Goal: Task Accomplishment & Management: Complete application form

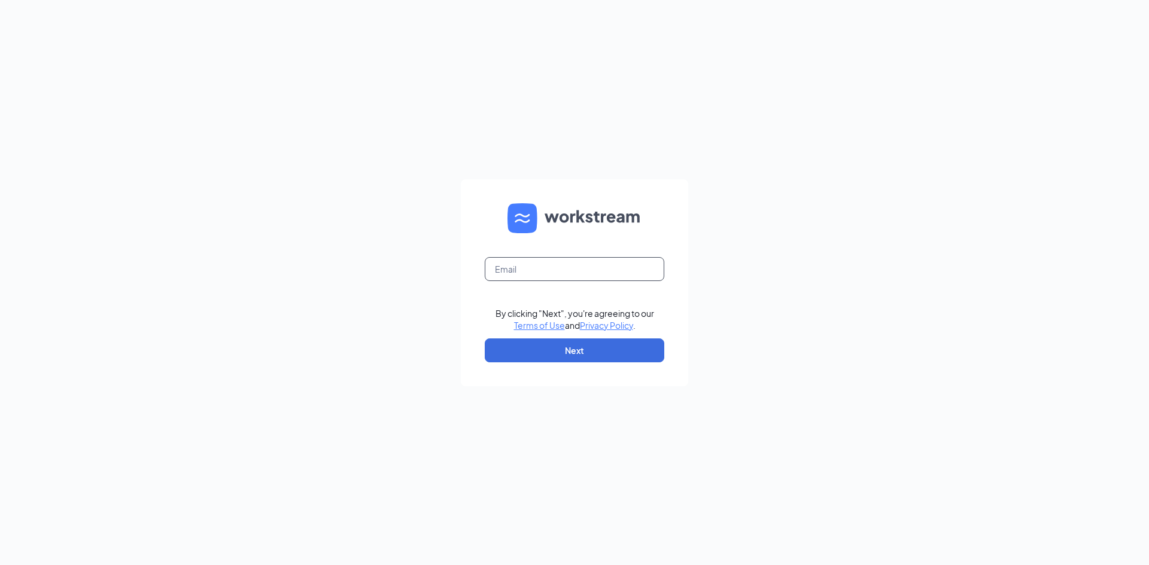
click at [638, 276] on input "text" at bounding box center [574, 269] width 179 height 24
type input "[EMAIL_ADDRESS][DOMAIN_NAME]"
click at [581, 352] on button "Next" at bounding box center [574, 351] width 179 height 24
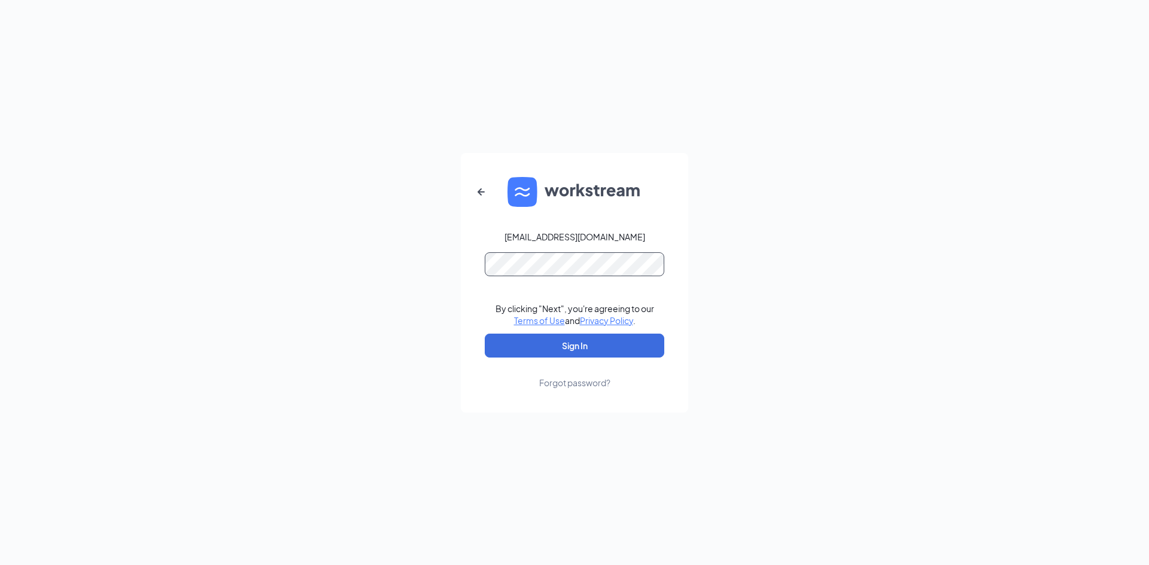
click at [485, 334] on button "Sign In" at bounding box center [574, 346] width 179 height 24
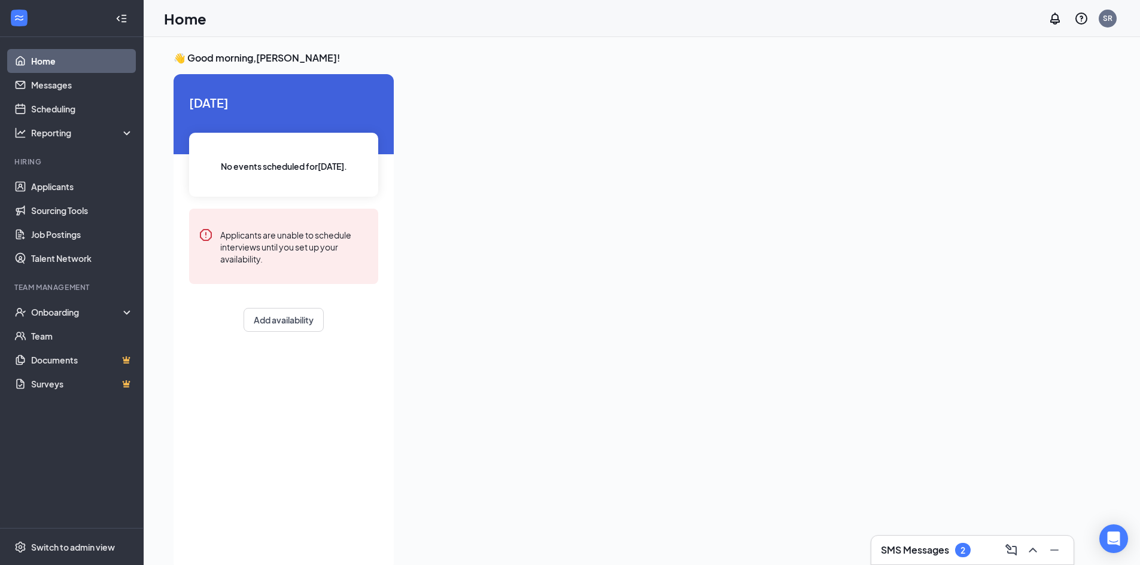
click at [910, 555] on h3 "SMS Messages" at bounding box center [915, 550] width 68 height 13
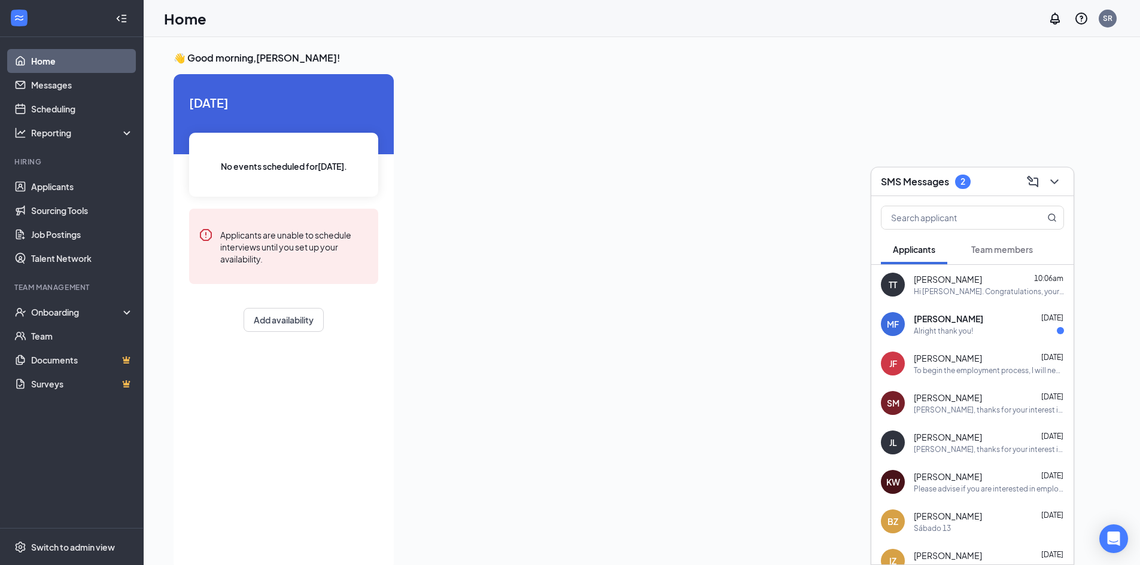
click at [966, 327] on div "Alright thank you!" at bounding box center [943, 331] width 59 height 10
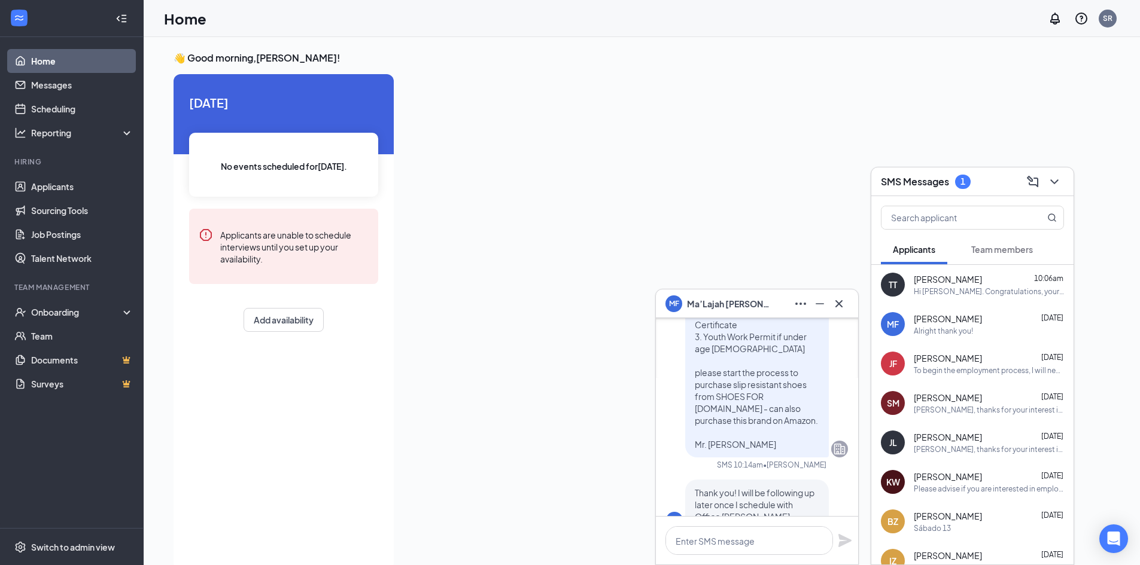
scroll to position [-179, 0]
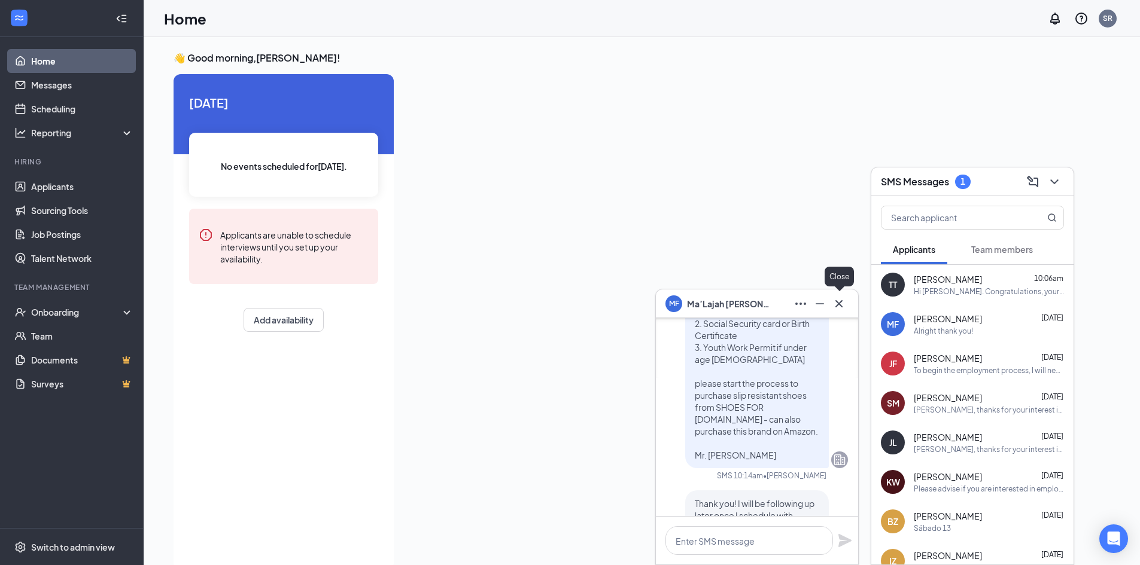
click at [841, 306] on icon "Cross" at bounding box center [839, 304] width 14 height 14
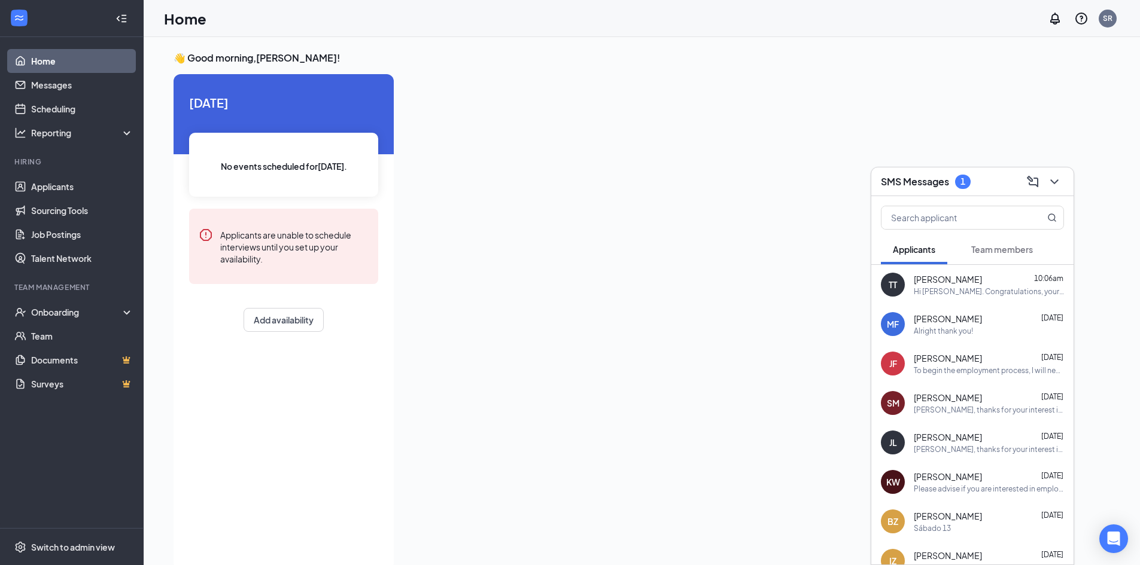
click at [1015, 249] on span "Team members" at bounding box center [1002, 249] width 62 height 11
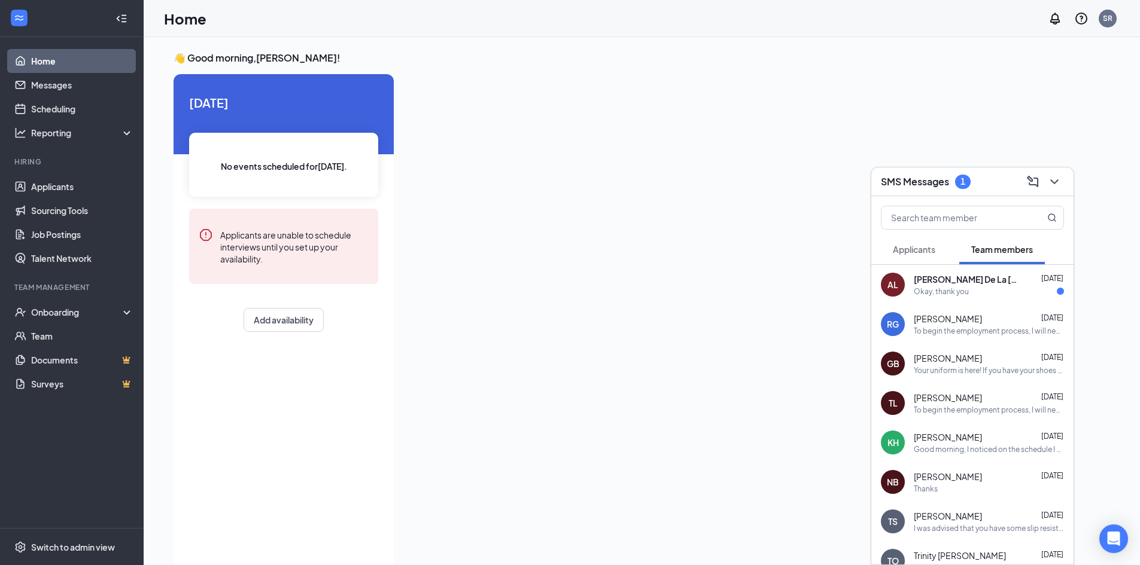
click at [989, 304] on div "AL [PERSON_NAME] De La [PERSON_NAME] [DATE] Okay, thank you" at bounding box center [972, 284] width 202 height 39
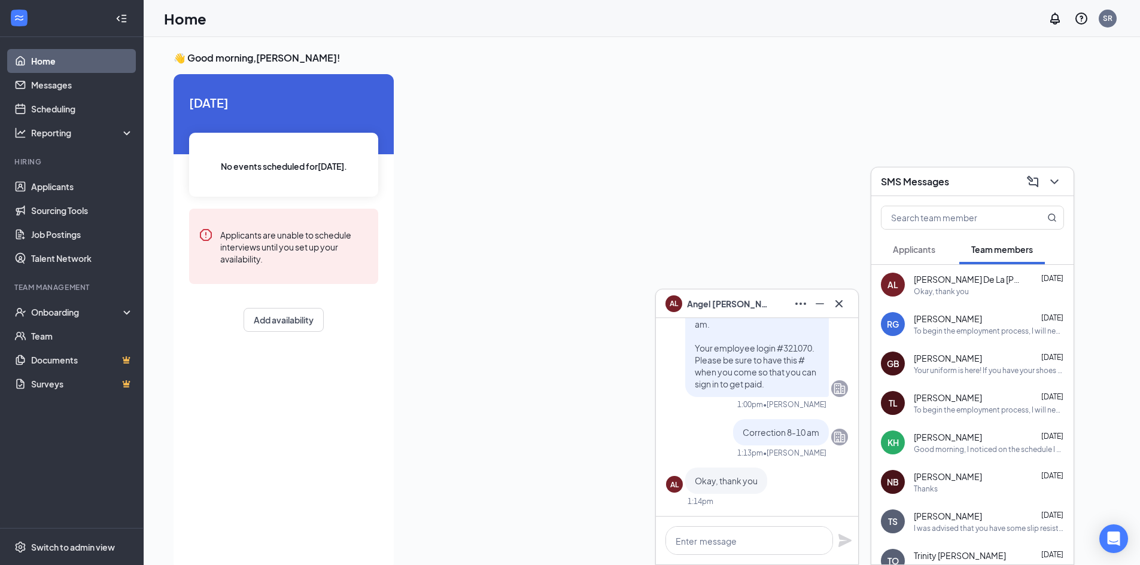
drag, startPoint x: 829, startPoint y: 410, endPoint x: 819, endPoint y: 415, distance: 11.5
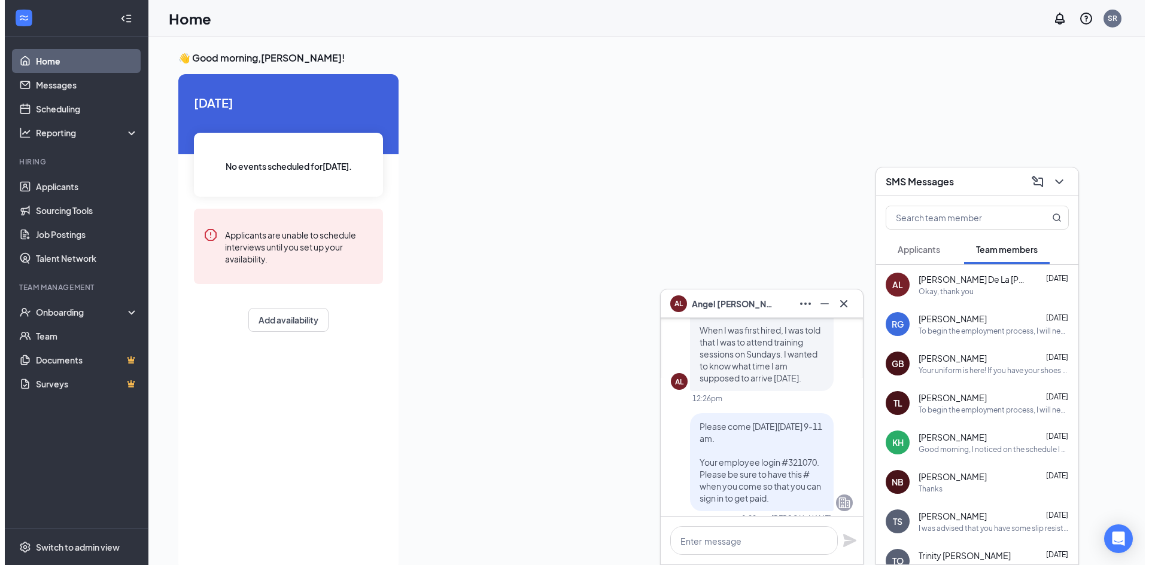
scroll to position [-120, 0]
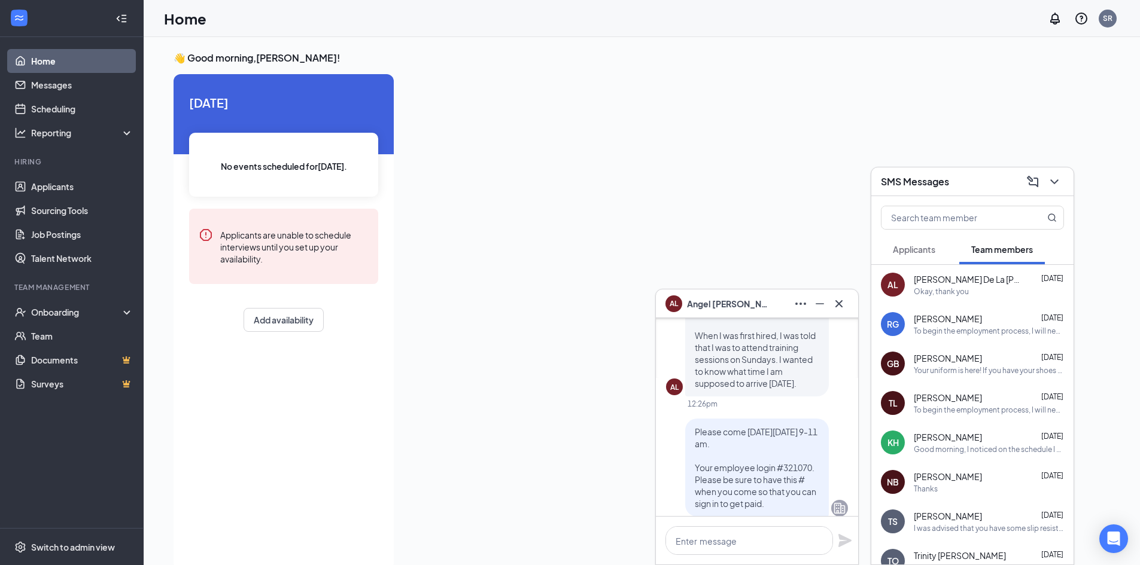
drag, startPoint x: 585, startPoint y: 367, endPoint x: 617, endPoint y: 364, distance: 31.9
click at [586, 367] on div at bounding box center [738, 318] width 670 height 489
click at [834, 304] on icon "Cross" at bounding box center [839, 304] width 14 height 14
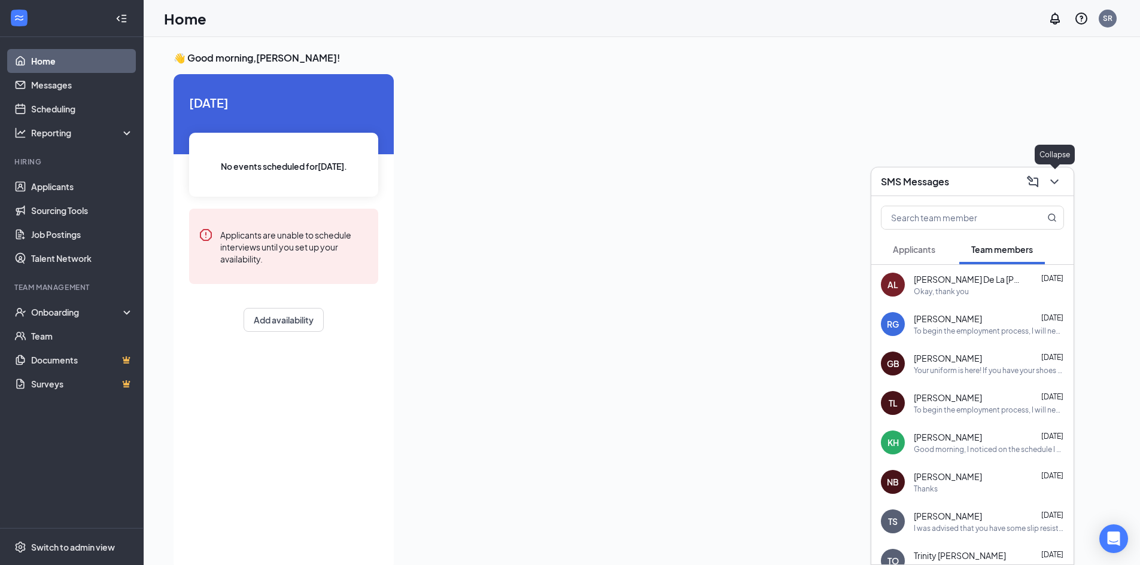
click at [1065, 178] on div "SMS Messages" at bounding box center [972, 182] width 202 height 29
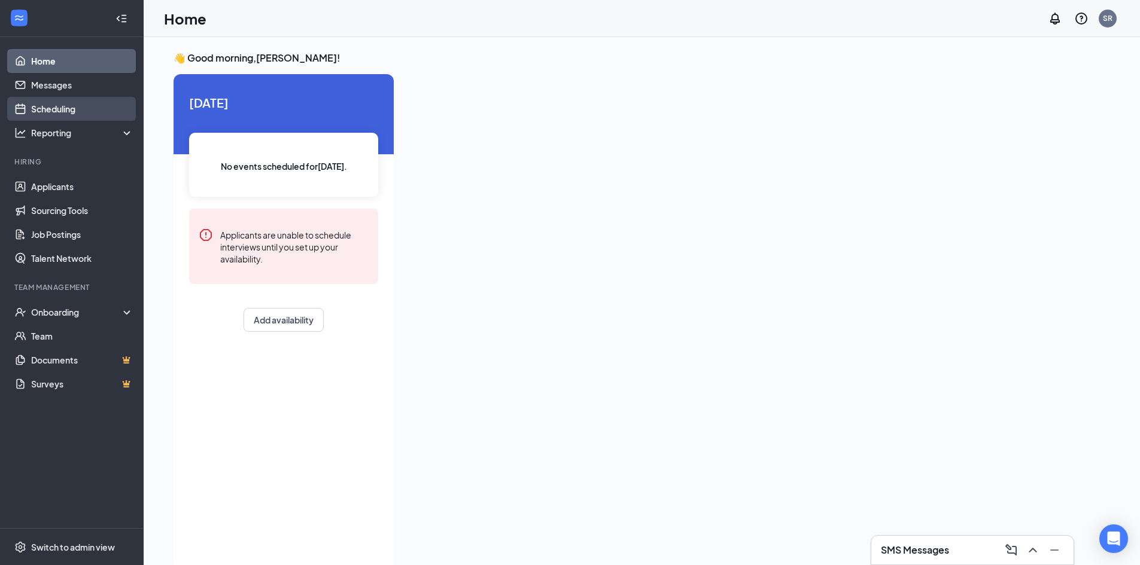
click at [63, 109] on link "Scheduling" at bounding box center [82, 109] width 102 height 24
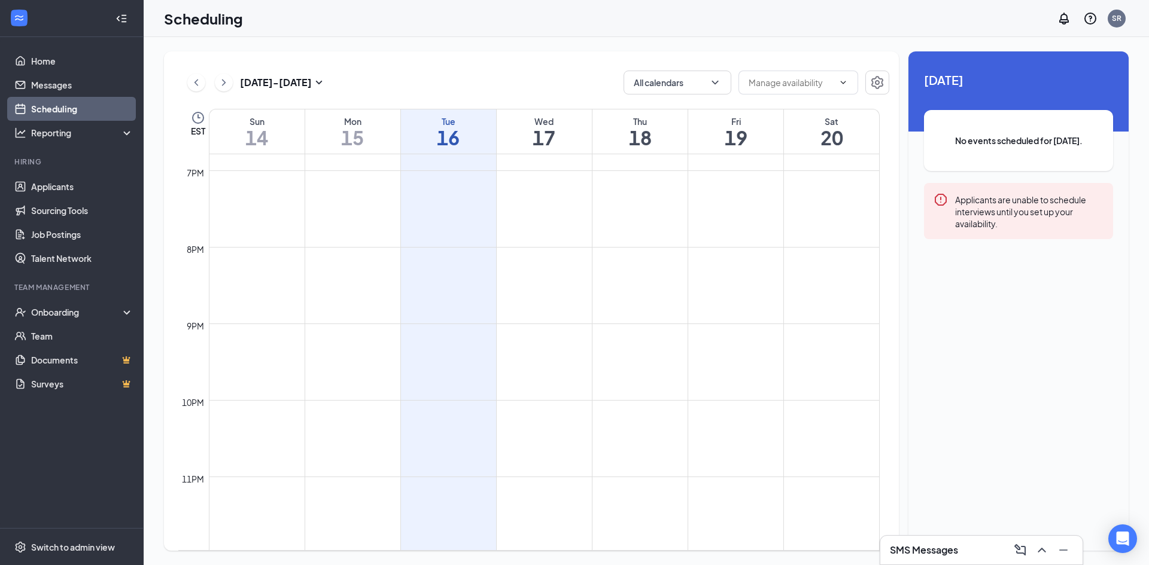
scroll to position [1442, 0]
click at [716, 81] on icon "ChevronDown" at bounding box center [715, 83] width 12 height 12
click at [486, 75] on div "[DATE] - [DATE] All calendars" at bounding box center [533, 83] width 711 height 24
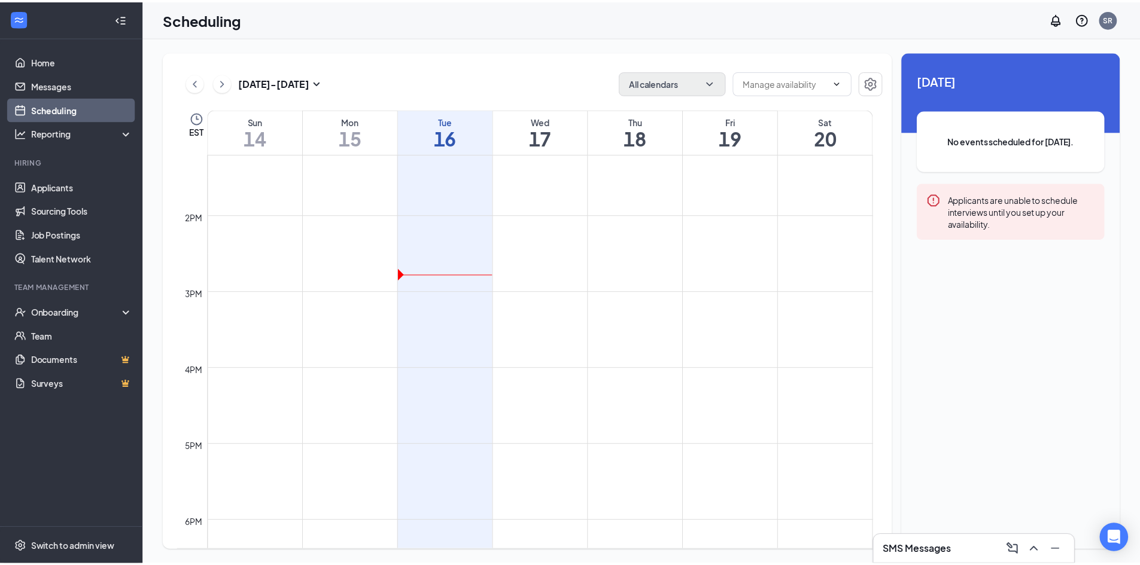
scroll to position [1083, 0]
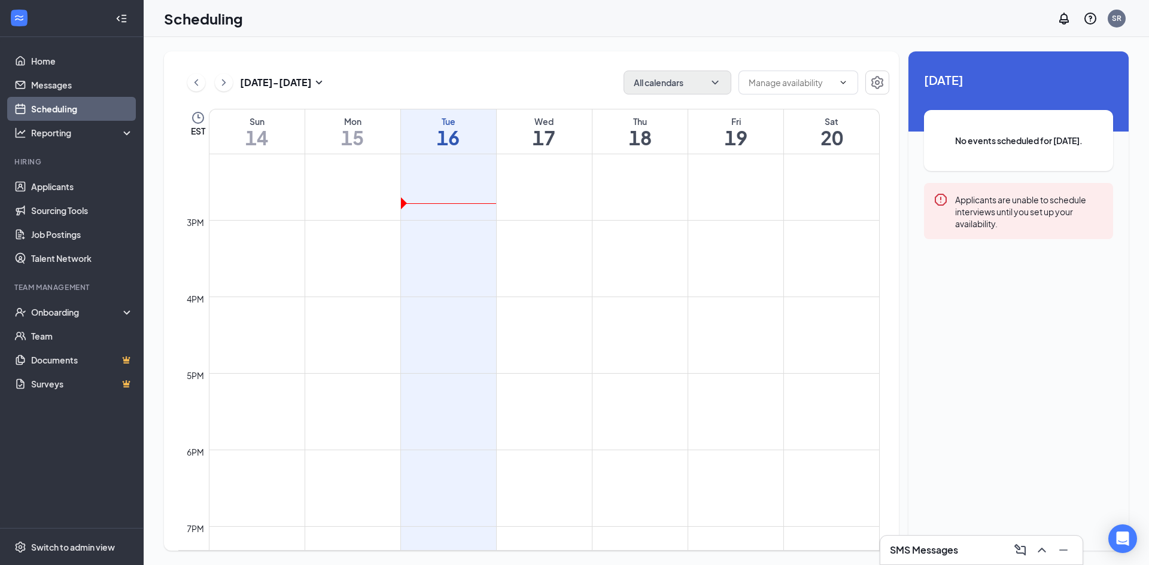
click at [404, 205] on td at bounding box center [544, 210] width 671 height 19
click at [404, 202] on td at bounding box center [544, 210] width 671 height 19
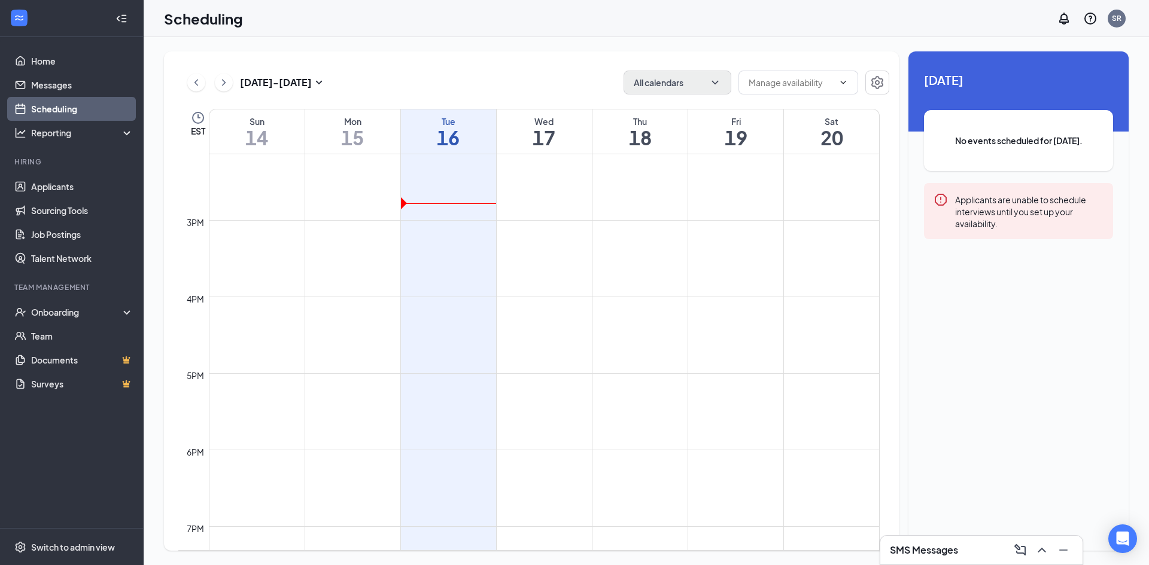
click at [404, 202] on td at bounding box center [544, 210] width 671 height 19
drag, startPoint x: 404, startPoint y: 202, endPoint x: 444, endPoint y: 200, distance: 40.1
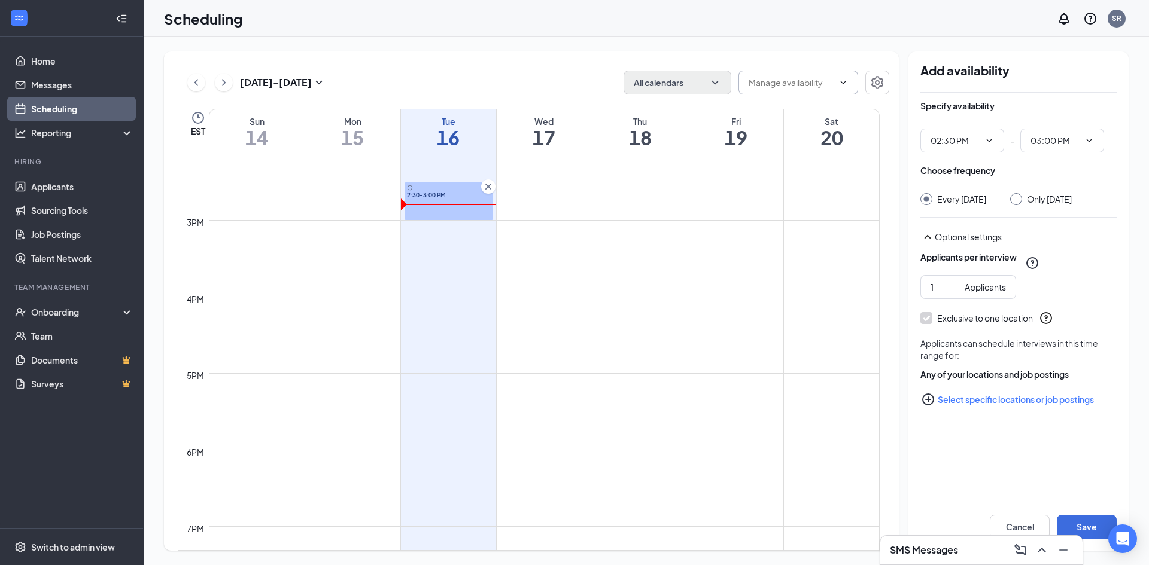
click at [845, 83] on icon "ChevronDown" at bounding box center [843, 83] width 10 height 10
click at [835, 83] on span at bounding box center [798, 83] width 120 height 24
click at [802, 85] on input "text" at bounding box center [790, 82] width 85 height 13
click at [425, 92] on div "[DATE] - [DATE] All calendars Delete all availability" at bounding box center [533, 83] width 711 height 24
click at [78, 312] on div "Onboarding" at bounding box center [77, 312] width 92 height 12
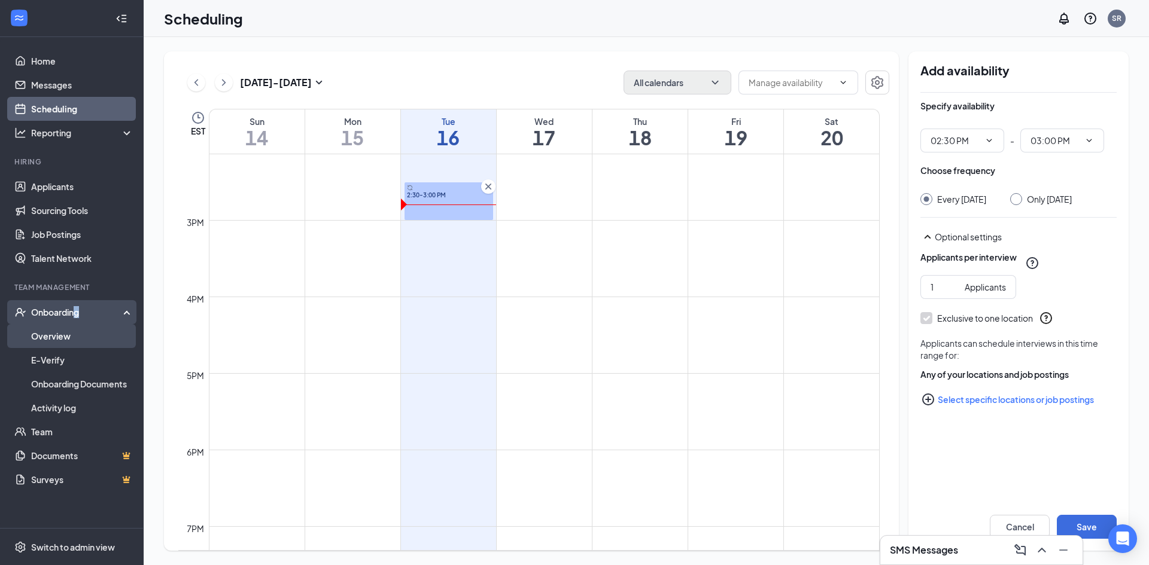
click at [59, 337] on link "Overview" at bounding box center [82, 336] width 102 height 24
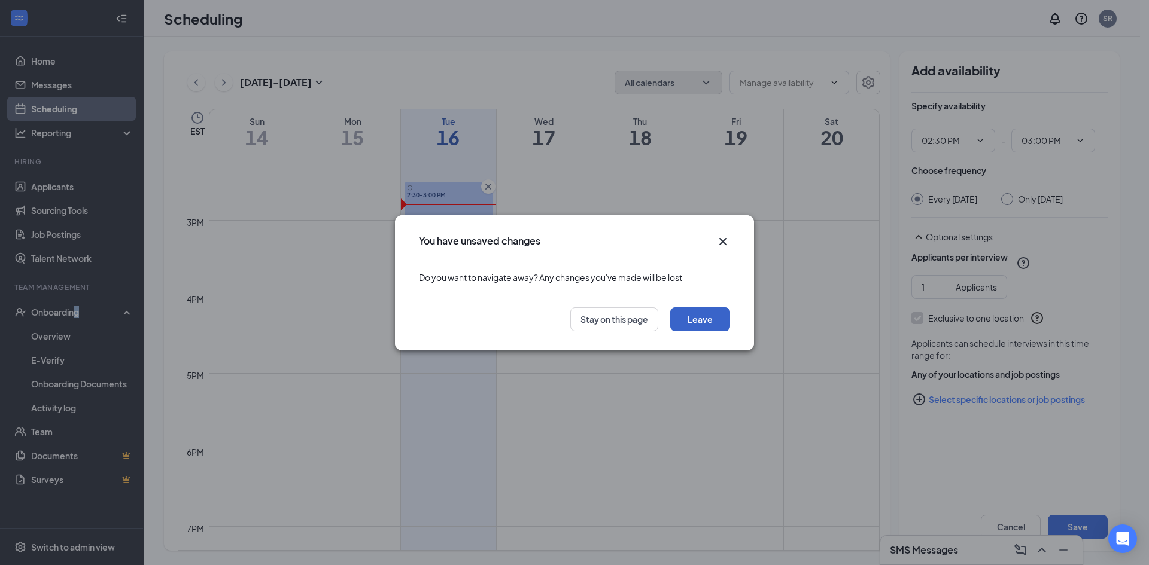
click at [683, 318] on button "Leave" at bounding box center [700, 319] width 60 height 24
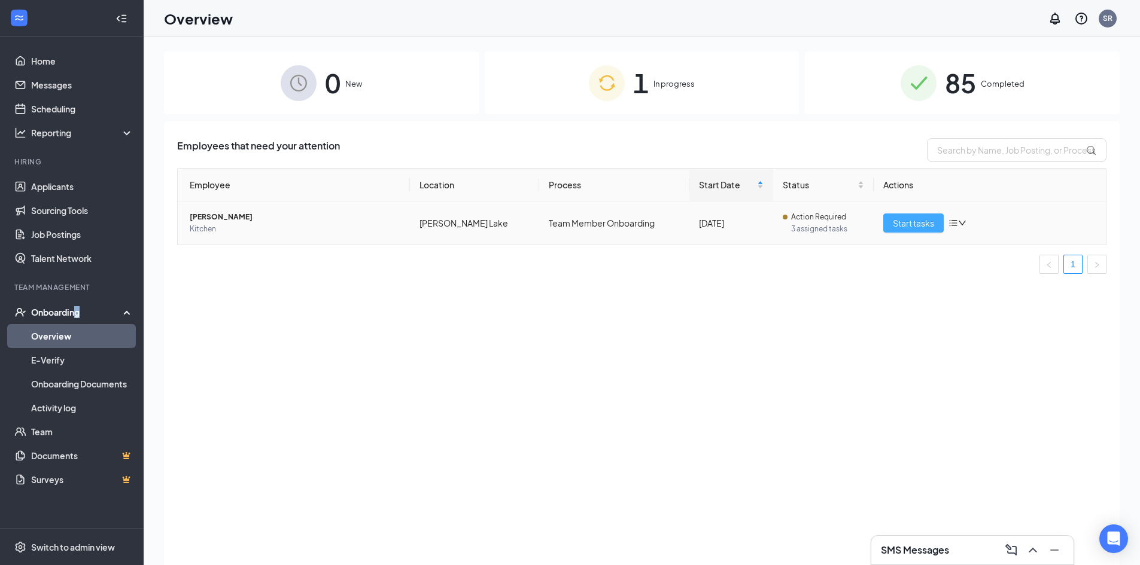
click at [903, 226] on span "Start tasks" at bounding box center [913, 223] width 41 height 13
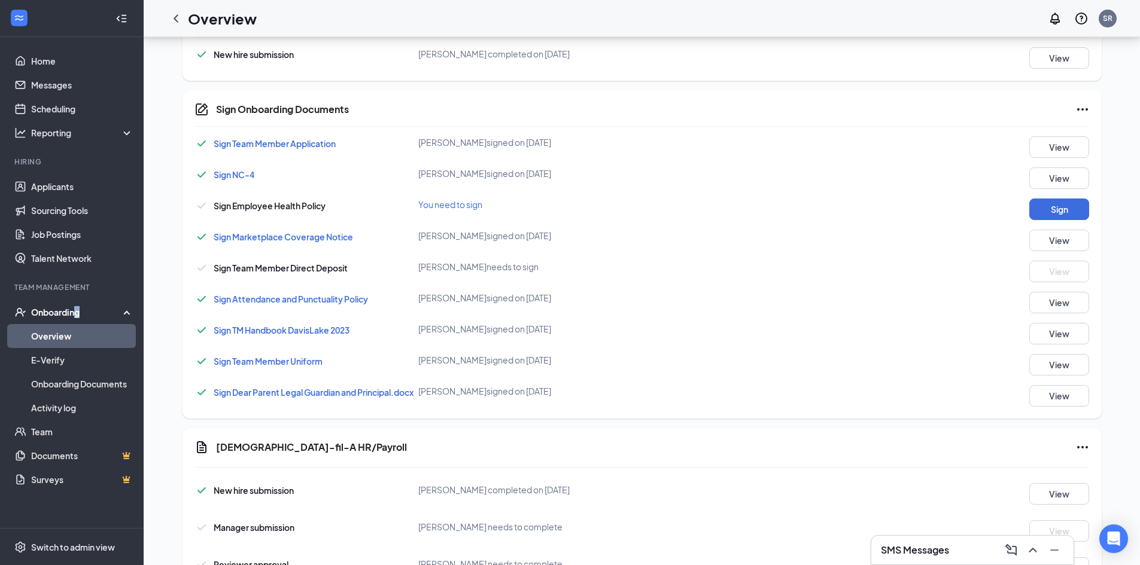
scroll to position [223, 0]
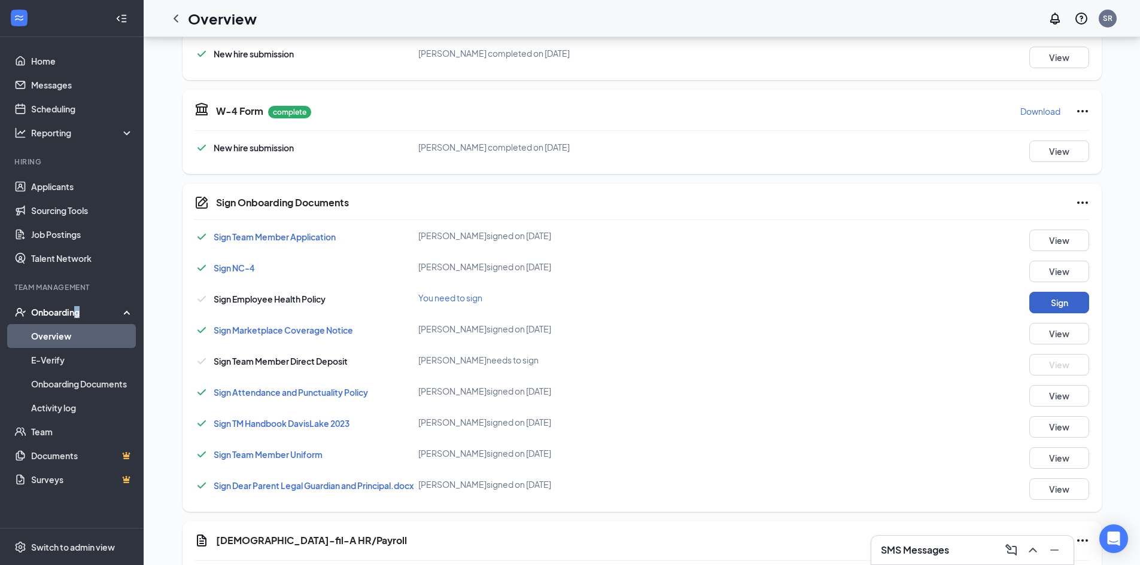
click at [1031, 301] on button "Sign" at bounding box center [1059, 303] width 60 height 22
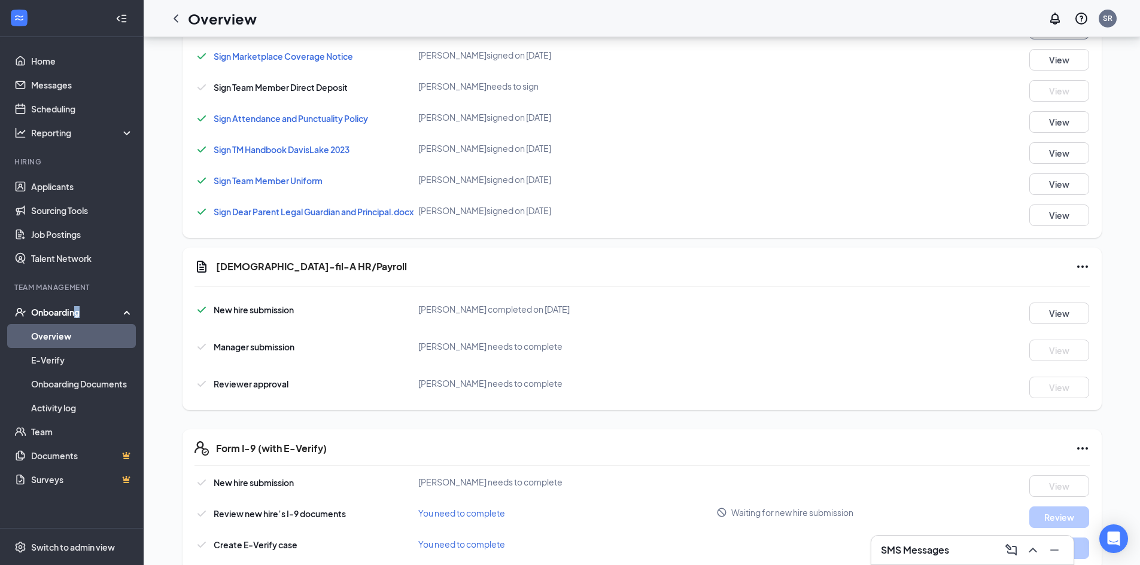
scroll to position [522, 0]
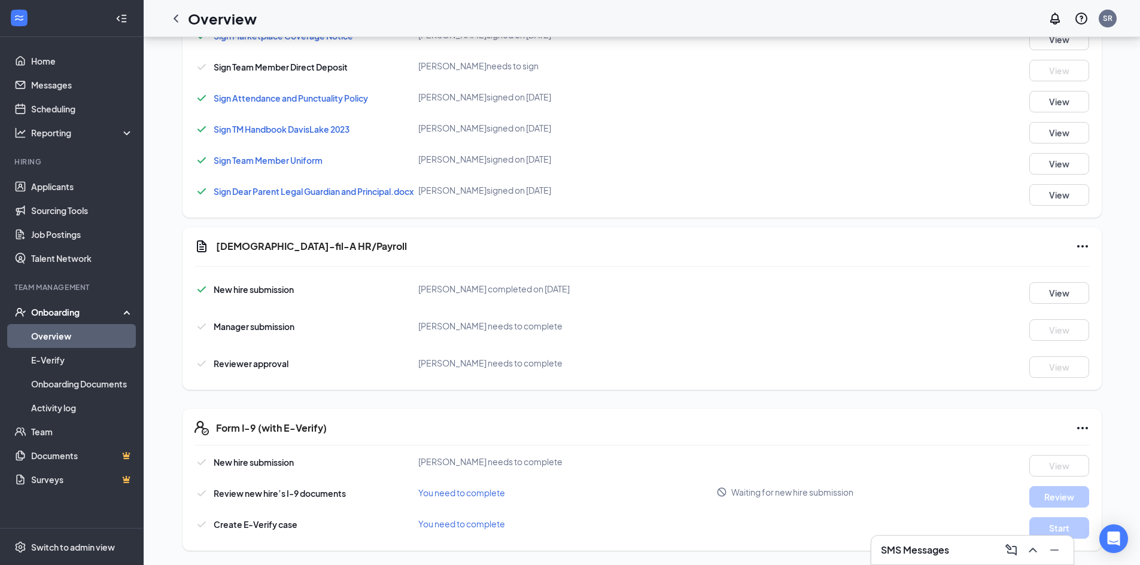
drag, startPoint x: 717, startPoint y: 270, endPoint x: 724, endPoint y: 270, distance: 7.8
drag, startPoint x: 724, startPoint y: 270, endPoint x: 641, endPoint y: 229, distance: 93.1
click at [641, 229] on div "[DEMOGRAPHIC_DATA]-fil-A HR/Payroll New hire submission [PERSON_NAME] completed…" at bounding box center [641, 308] width 919 height 163
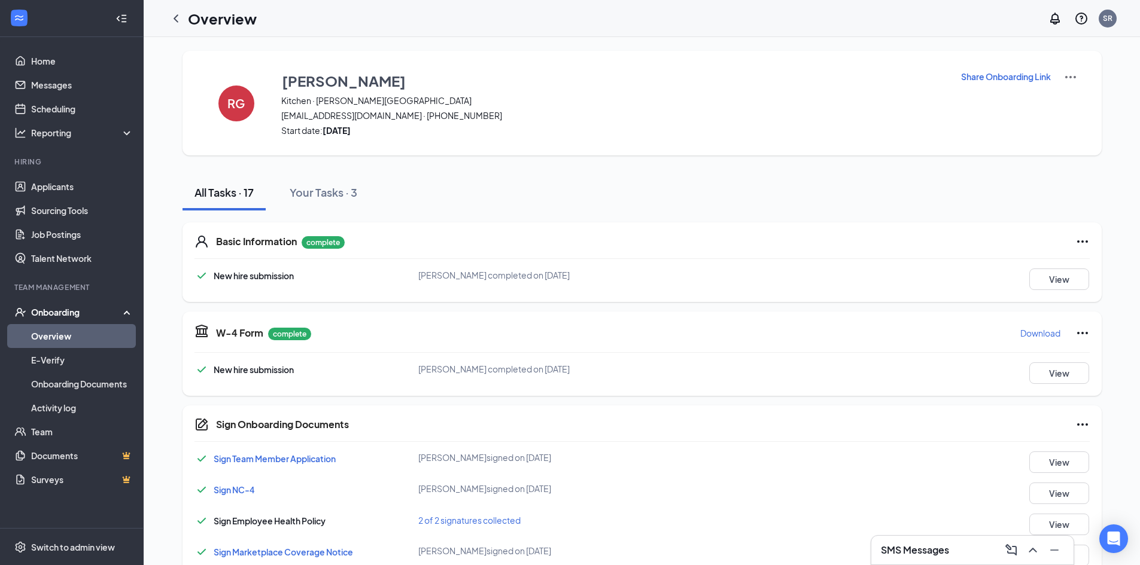
scroll to position [0, 0]
click at [176, 19] on icon "ChevronLeft" at bounding box center [176, 18] width 14 height 14
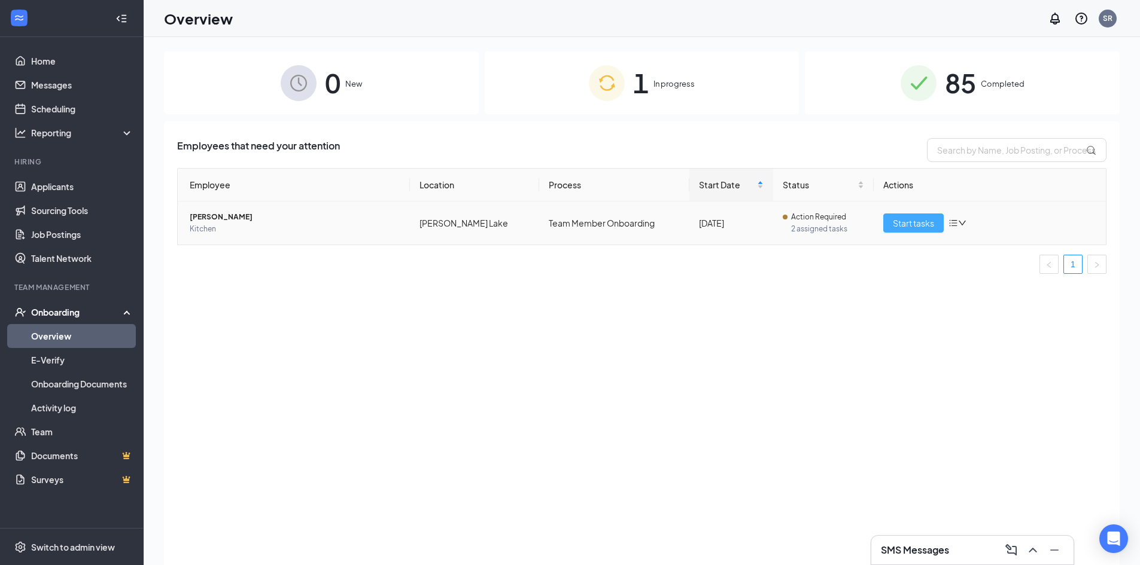
click at [925, 223] on span "Start tasks" at bounding box center [913, 223] width 41 height 13
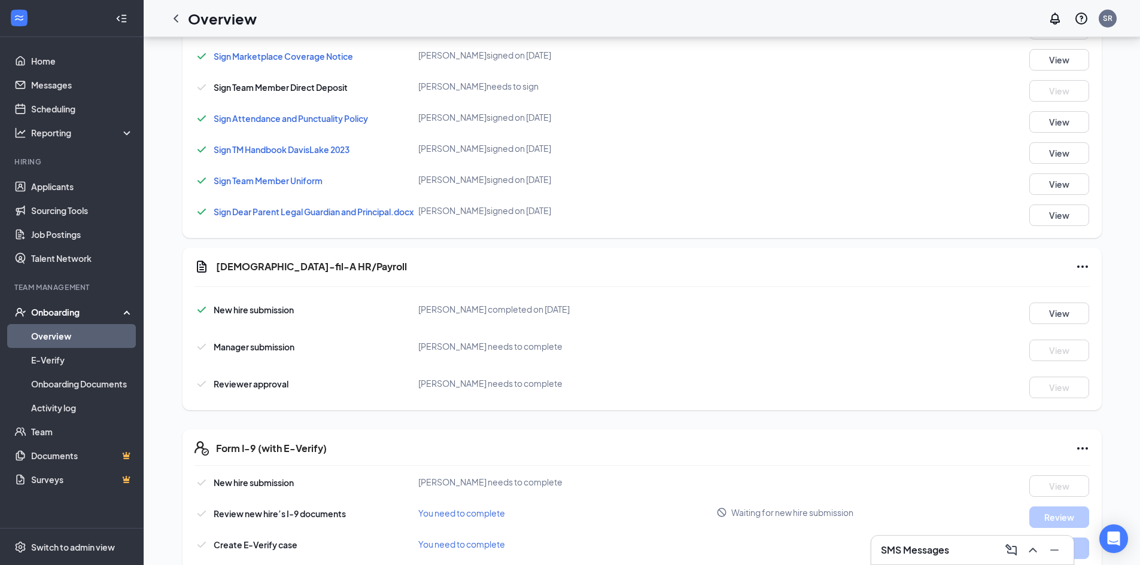
scroll to position [522, 0]
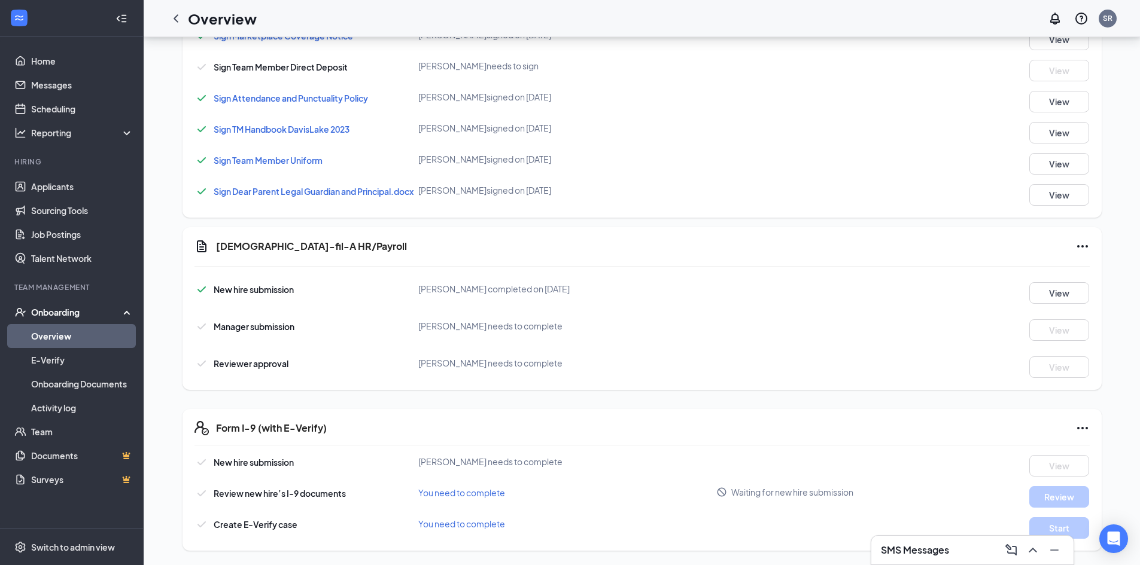
drag, startPoint x: 768, startPoint y: 456, endPoint x: 661, endPoint y: 376, distance: 133.3
click at [661, 376] on div "Reviewer approval [PERSON_NAME] needs to complete View" at bounding box center [641, 368] width 895 height 22
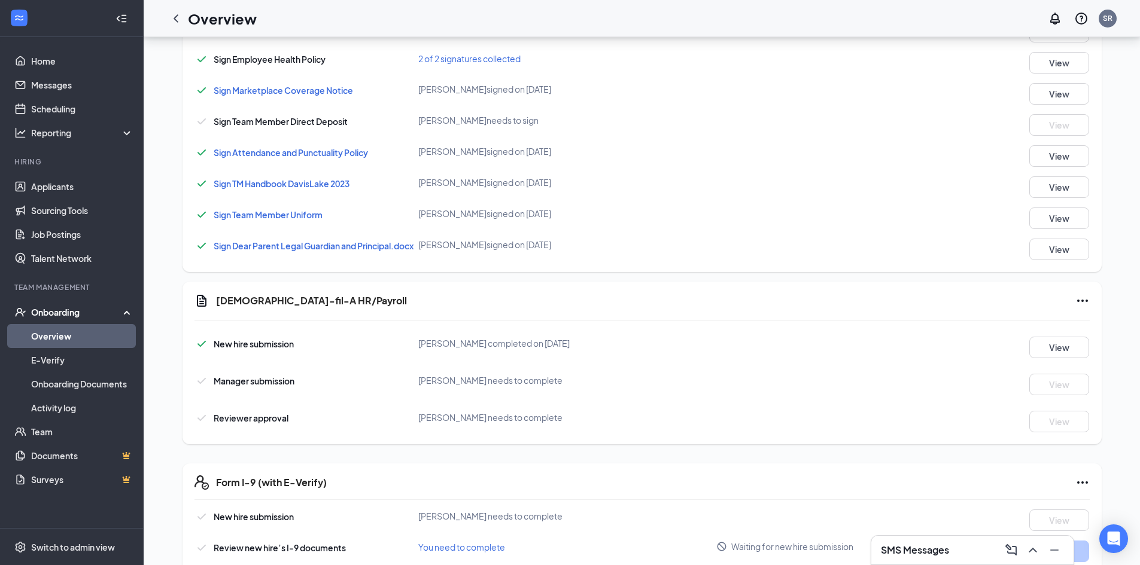
scroll to position [163, 0]
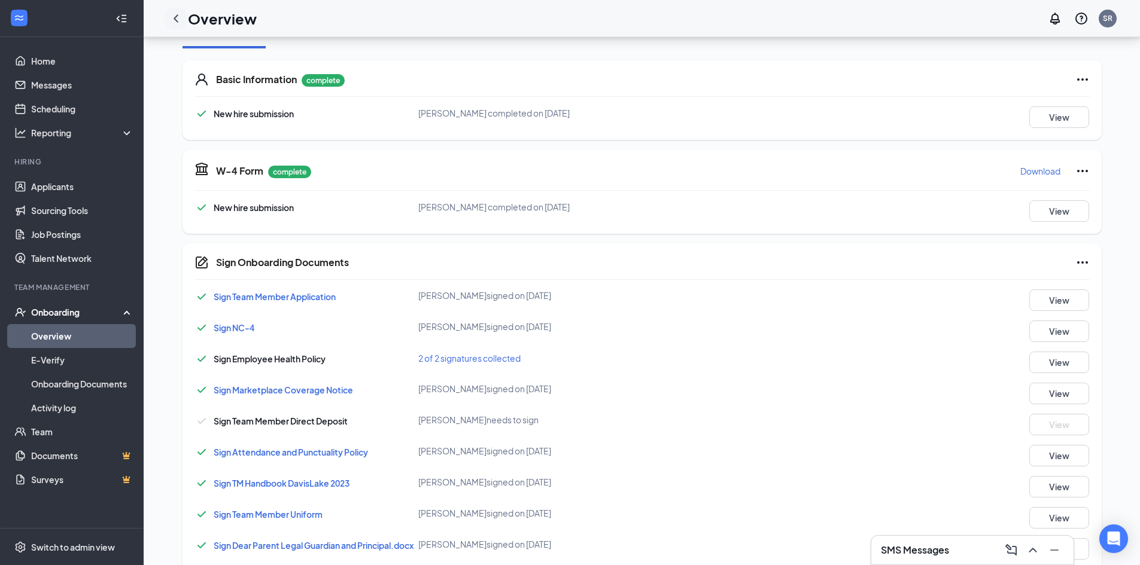
click at [180, 17] on icon "ChevronLeft" at bounding box center [176, 18] width 14 height 14
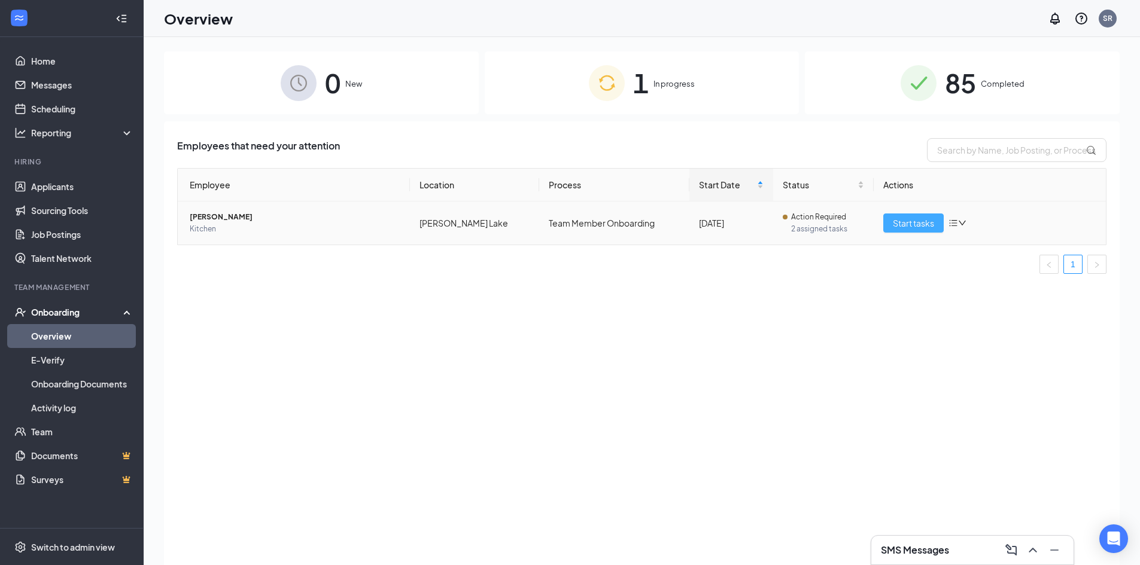
click at [931, 226] on span "Start tasks" at bounding box center [913, 223] width 41 height 13
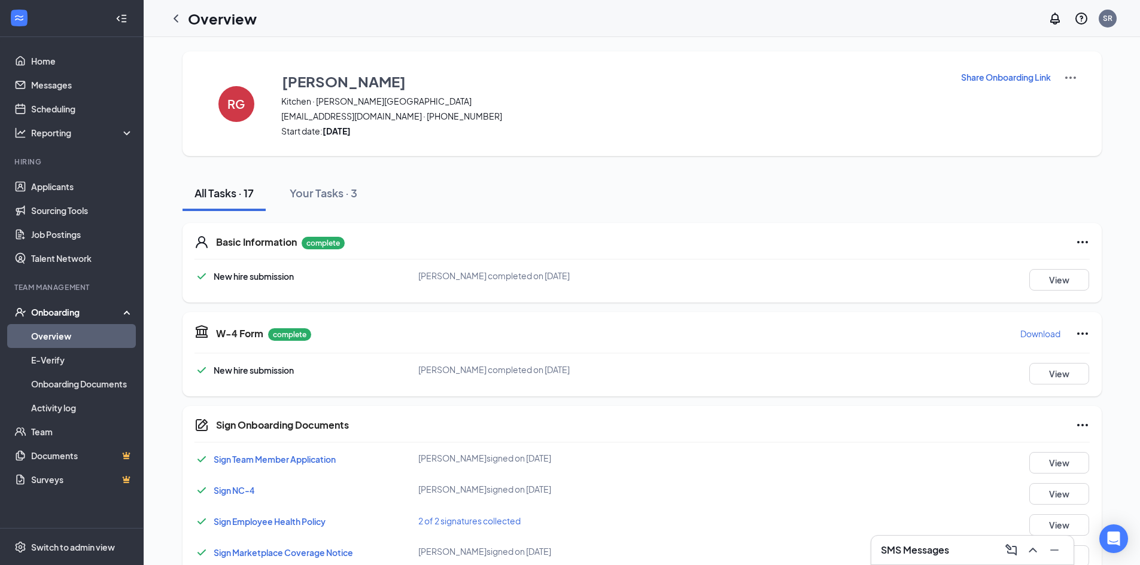
click at [971, 547] on div "SMS Messages" at bounding box center [972, 550] width 183 height 19
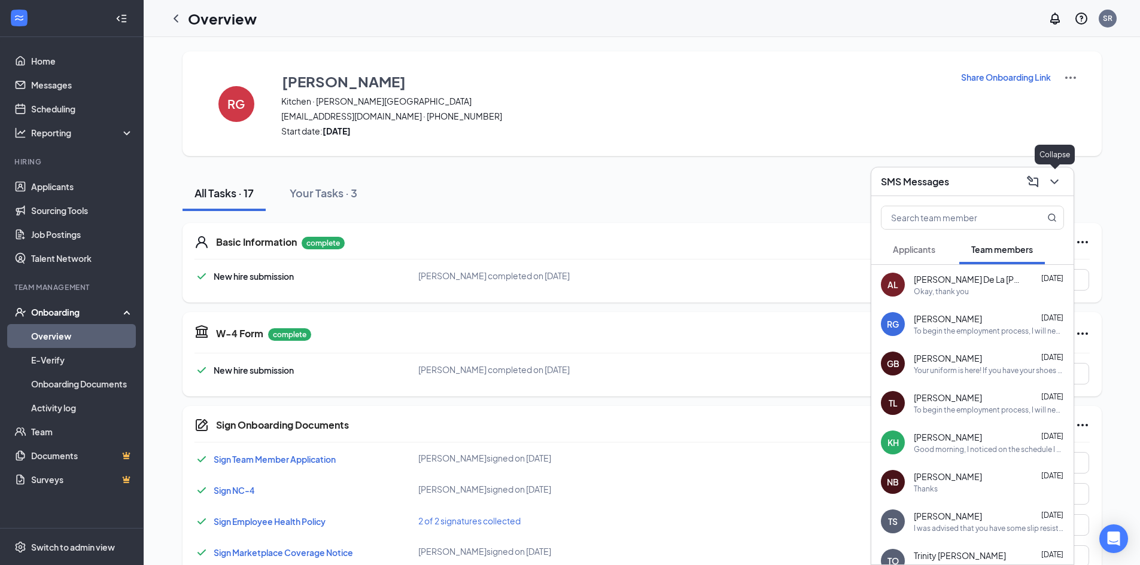
click at [1055, 184] on icon "ChevronDown" at bounding box center [1054, 182] width 14 height 14
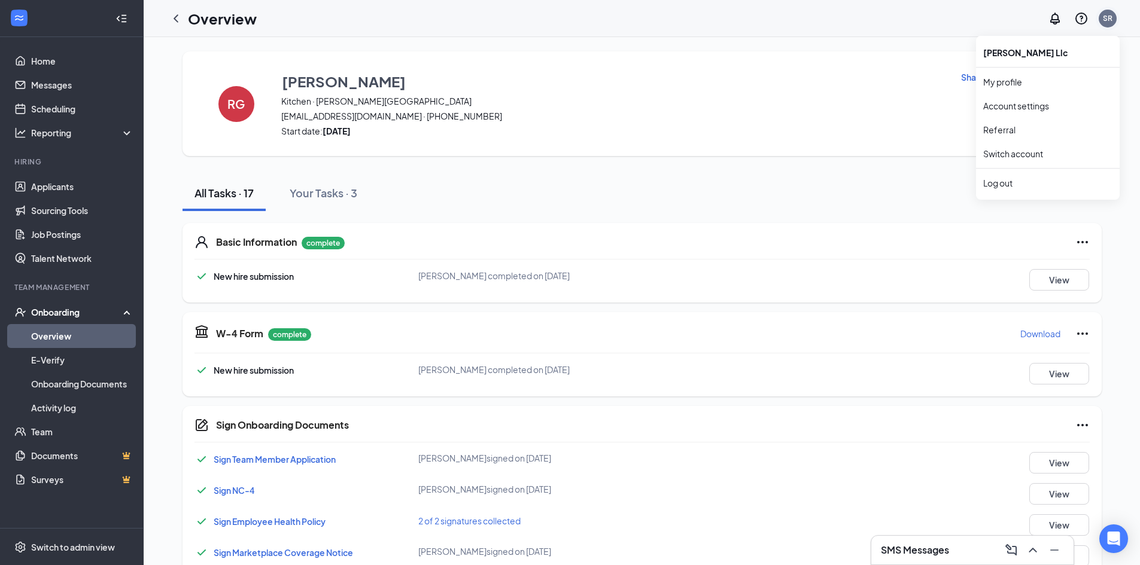
click at [1109, 21] on div "SR" at bounding box center [1108, 18] width 10 height 10
click at [1004, 187] on div "Log out" at bounding box center [1047, 183] width 129 height 12
